Goal: Information Seeking & Learning: Learn about a topic

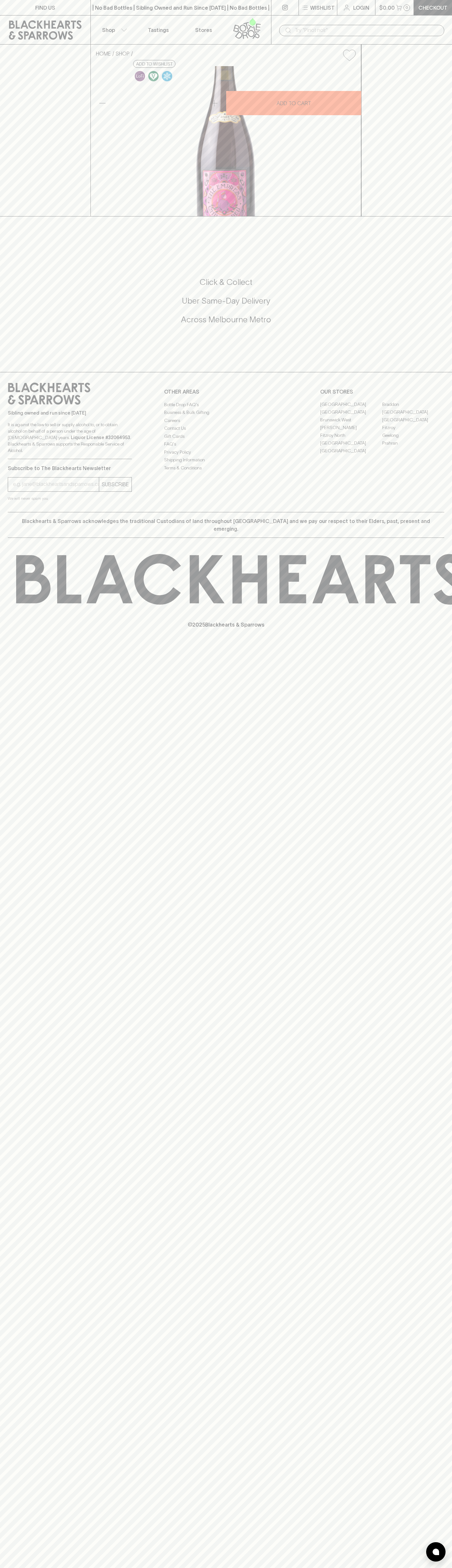
click at [426, 16] on div "​" at bounding box center [361, 30] width 181 height 29
click at [444, 1178] on div "FIND US | No Bad Bottles | Sibling Owned and Run Since [DATE] | No Bad Bottles …" at bounding box center [226, 784] width 452 height 1568
click at [206, 1567] on html "FIND US | No Bad Bottles | Sibling Owned and Run Since [DATE] | No Bad Bottles …" at bounding box center [226, 784] width 452 height 1568
click at [17, 789] on div "FIND US | No Bad Bottles | Sibling Owned and Run Since [DATE] | No Bad Bottles …" at bounding box center [226, 784] width 452 height 1568
